Goal: Check status

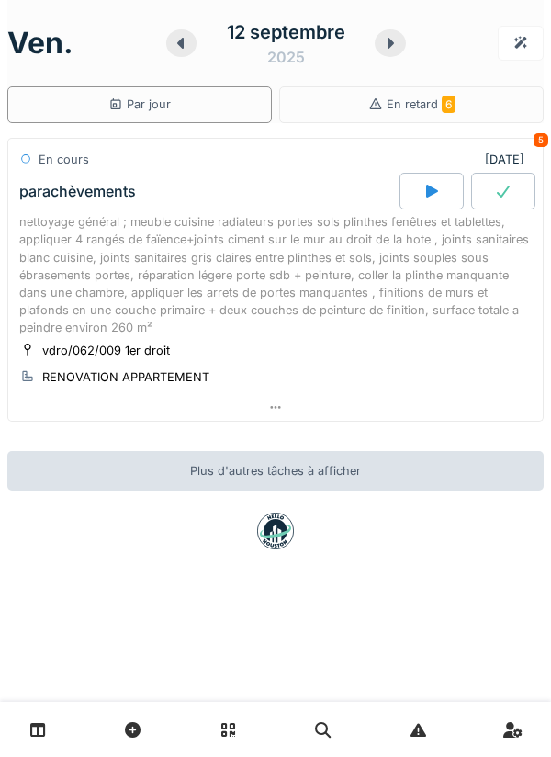
click at [427, 175] on div at bounding box center [432, 191] width 64 height 37
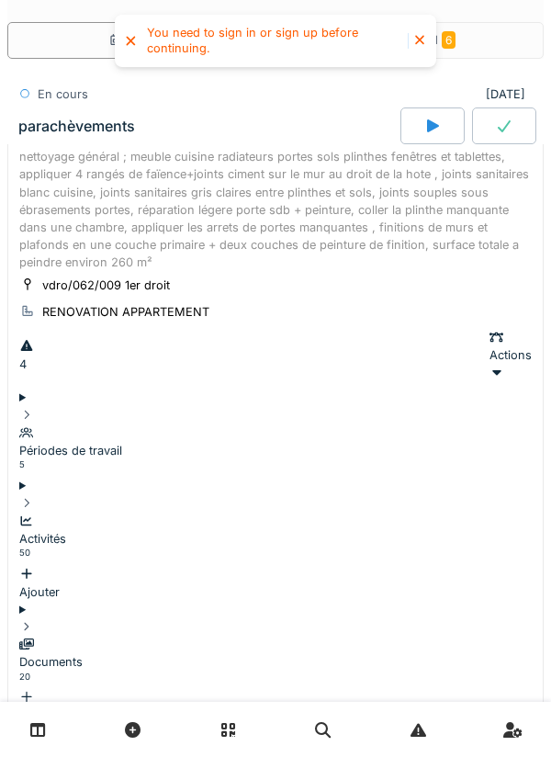
scroll to position [222, 0]
click at [412, 44] on div at bounding box center [419, 41] width 15 height 16
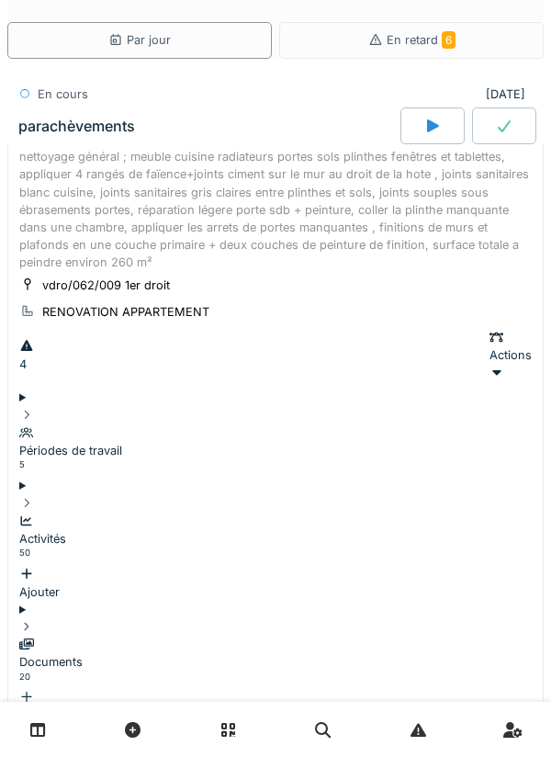
click at [439, 137] on div at bounding box center [432, 125] width 64 height 37
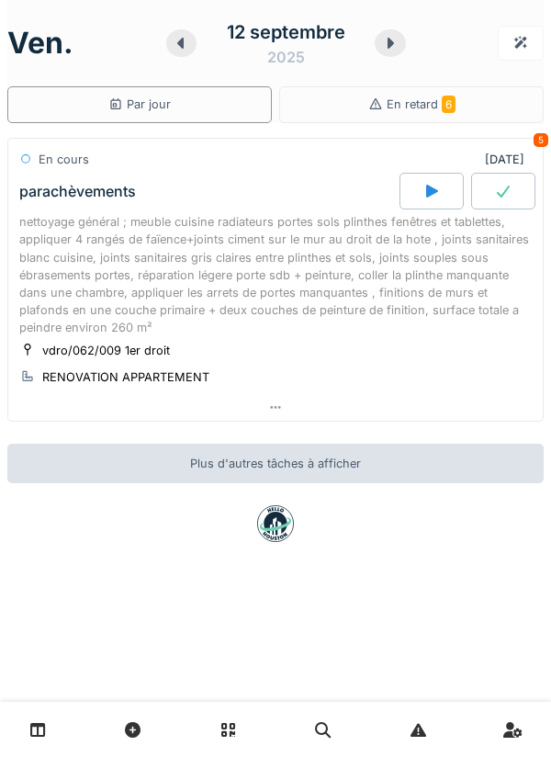
scroll to position [0, 0]
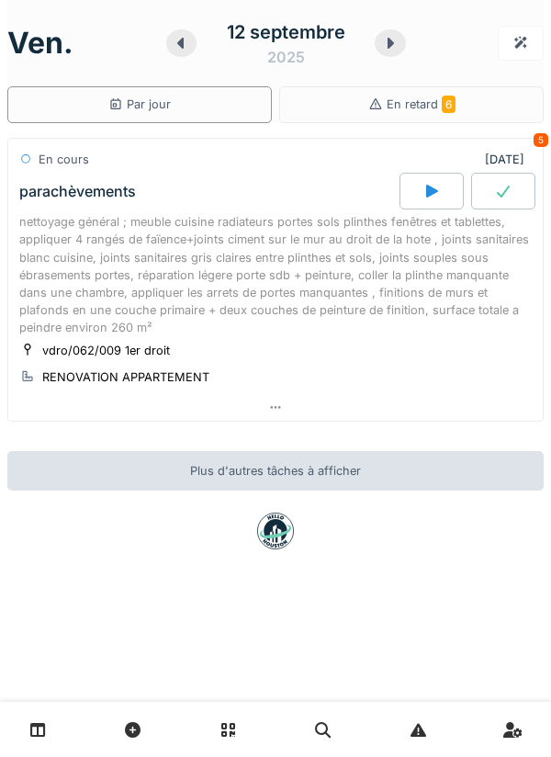
click at [441, 188] on div at bounding box center [432, 191] width 64 height 37
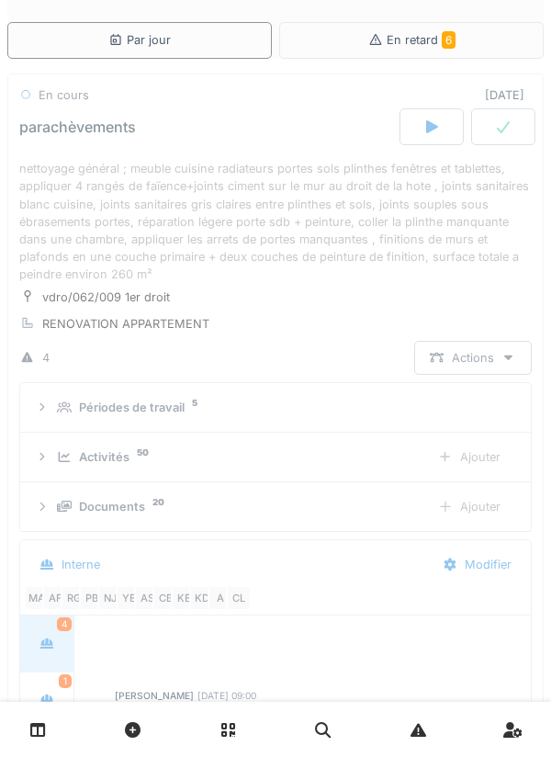
scroll to position [222, 0]
